Goal: Entertainment & Leisure: Consume media (video, audio)

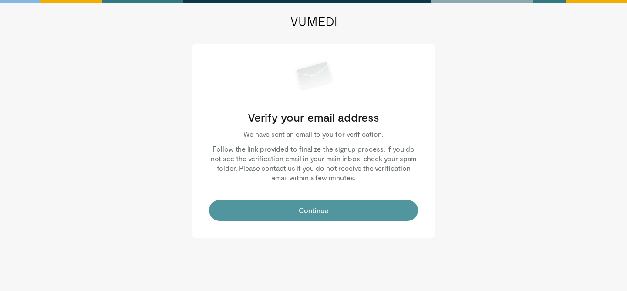
click at [304, 208] on button "Continue" at bounding box center [313, 210] width 209 height 21
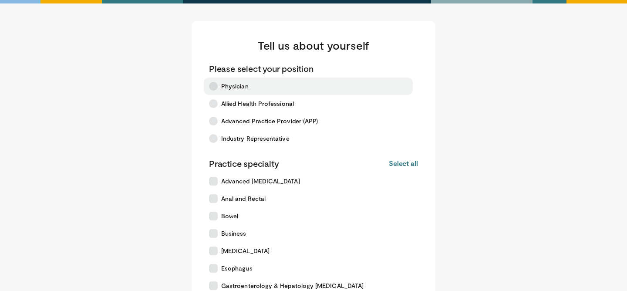
click at [253, 90] on label "Physician" at bounding box center [308, 85] width 209 height 17
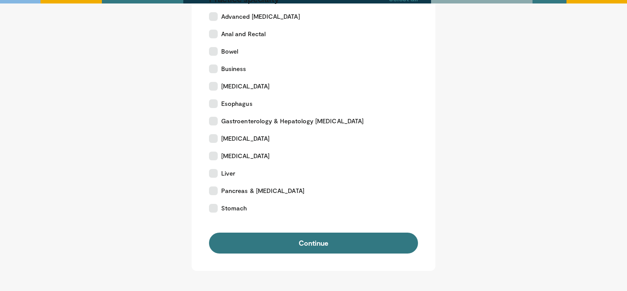
scroll to position [172, 0]
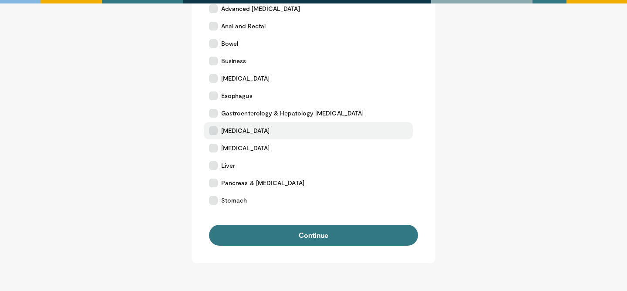
click at [255, 131] on span "[MEDICAL_DATA]" at bounding box center [245, 130] width 48 height 9
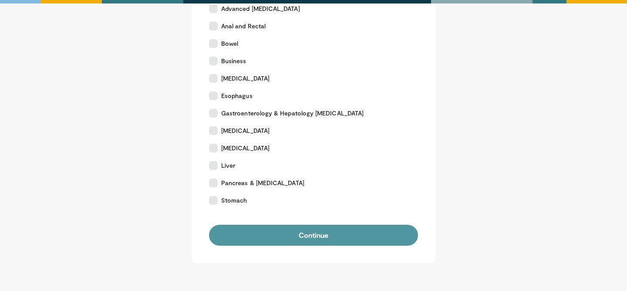
click at [313, 241] on button "Continue" at bounding box center [313, 235] width 209 height 21
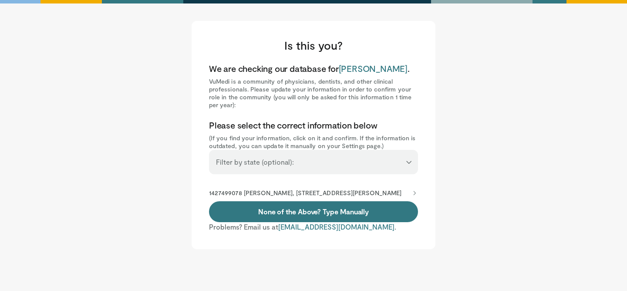
click at [307, 163] on select "**********" at bounding box center [313, 158] width 209 height 17
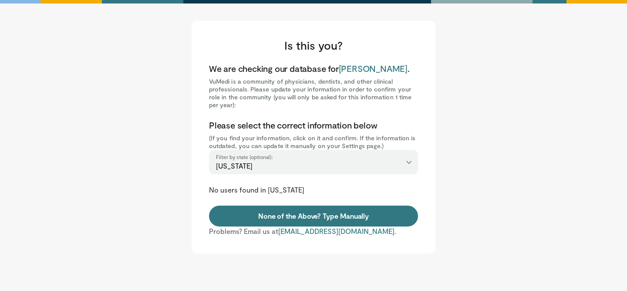
click at [305, 162] on select "**********" at bounding box center [313, 158] width 209 height 17
select select "**"
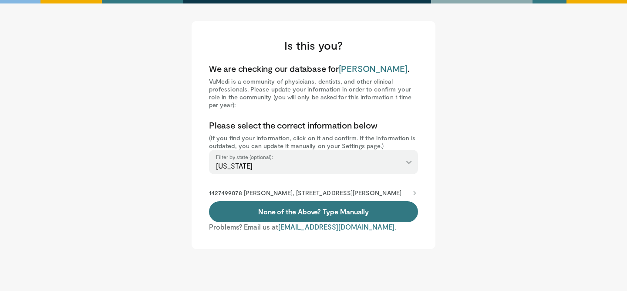
click at [312, 191] on p "1427499078 Clayton Spiceland, 397 Wallace Rd Ste 103, Nashville, TN, 37211-8002" at bounding box center [305, 193] width 192 height 8
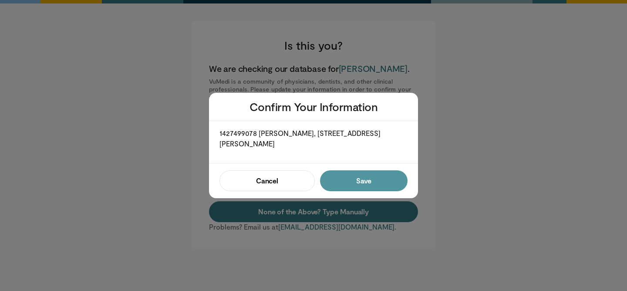
click at [356, 178] on button "Save" at bounding box center [363, 180] width 87 height 21
click at [356, 178] on button "Confirm" at bounding box center [361, 180] width 93 height 21
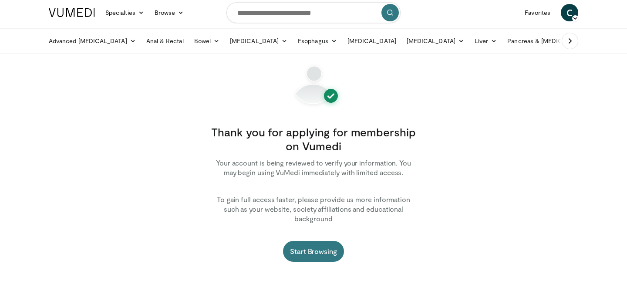
scroll to position [24, 0]
click at [314, 244] on link "Start Browsing" at bounding box center [313, 250] width 61 height 21
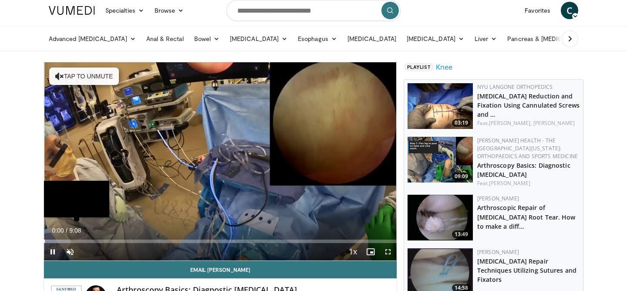
scroll to position [30, 0]
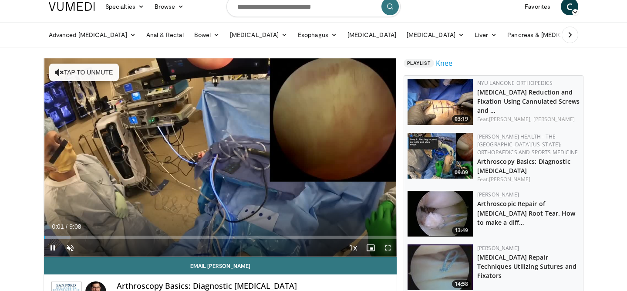
click at [388, 250] on span "Video Player" at bounding box center [387, 247] width 17 height 17
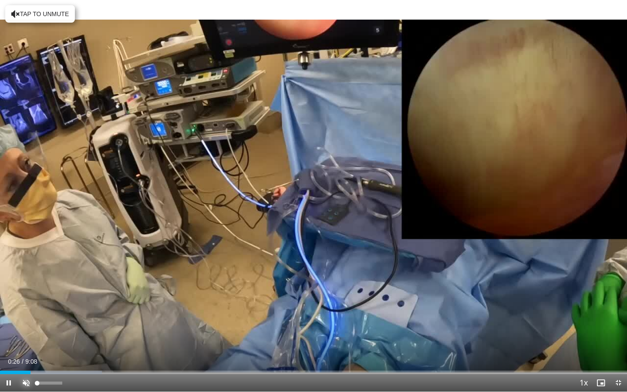
click at [25, 290] on span "Video Player" at bounding box center [25, 382] width 17 height 17
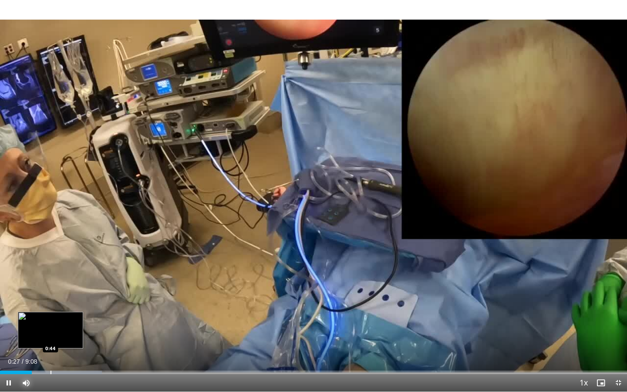
click at [50, 290] on div "Progress Bar" at bounding box center [50, 371] width 1 height 3
click at [62, 290] on div "Progress Bar" at bounding box center [61, 371] width 1 height 3
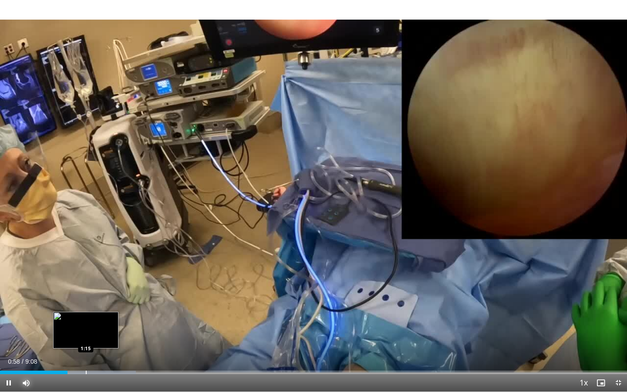
click at [86, 290] on div "Progress Bar" at bounding box center [86, 371] width 1 height 3
click at [77, 290] on div "Loaded : 25.32% 1:15 1:07" at bounding box center [313, 371] width 627 height 3
click at [80, 290] on div "Progress Bar" at bounding box center [80, 371] width 1 height 3
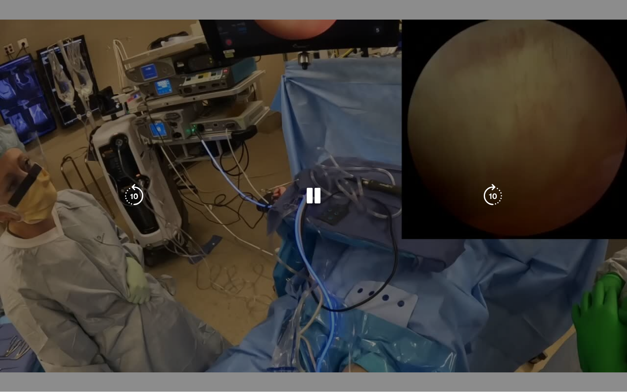
click at [84, 290] on div "10 seconds Tap to unmute" at bounding box center [313, 195] width 627 height 391
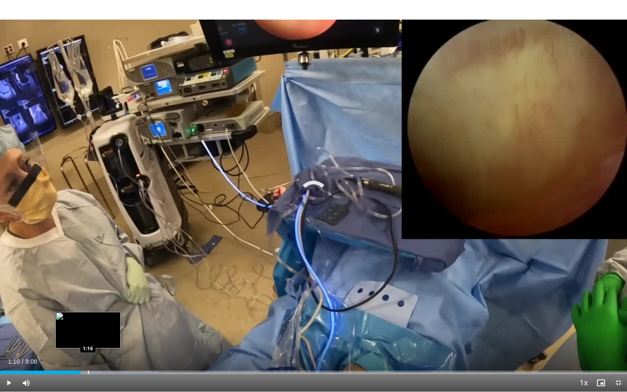
click at [88, 290] on div "Progress Bar" at bounding box center [88, 371] width 1 height 3
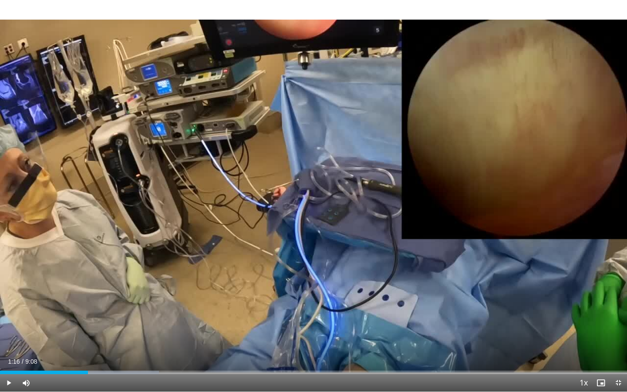
click at [85, 290] on div "Progress Bar" at bounding box center [85, 371] width 1 height 3
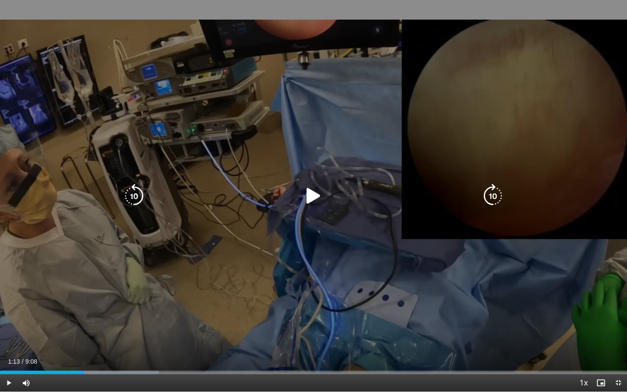
click at [303, 196] on icon "Video Player" at bounding box center [313, 196] width 24 height 24
click at [319, 195] on icon "Video Player" at bounding box center [313, 196] width 24 height 24
click at [315, 194] on icon "Video Player" at bounding box center [313, 196] width 24 height 24
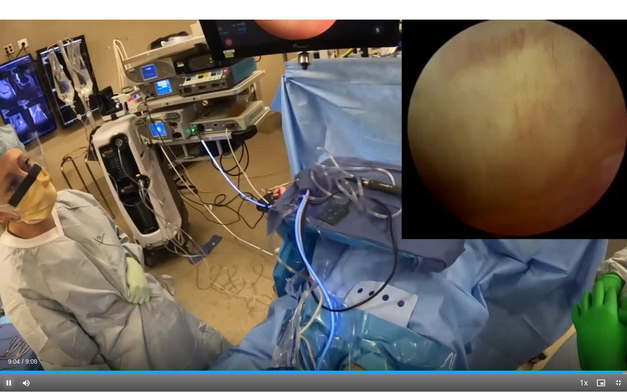
click at [9, 290] on span "Video Player" at bounding box center [8, 382] width 17 height 17
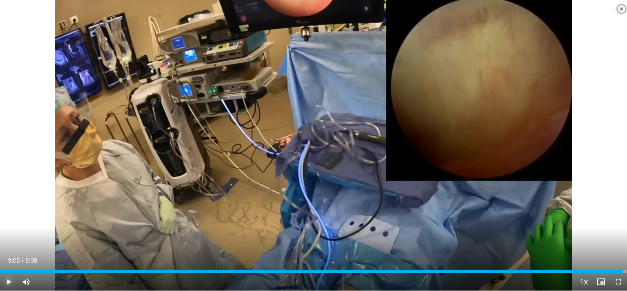
scroll to position [0, 0]
